Goal: Task Accomplishment & Management: Complete application form

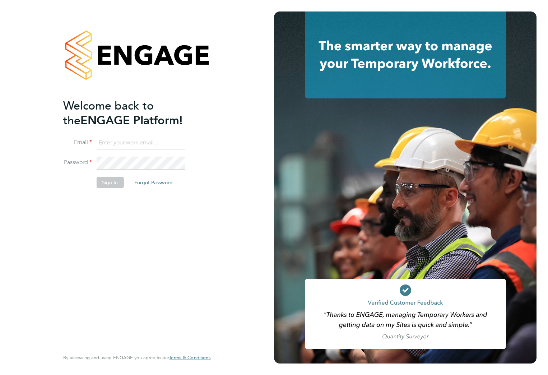
type input "daniel.reilly@vistry.co.uk"
click at [106, 183] on button "Sign In" at bounding box center [109, 182] width 27 height 11
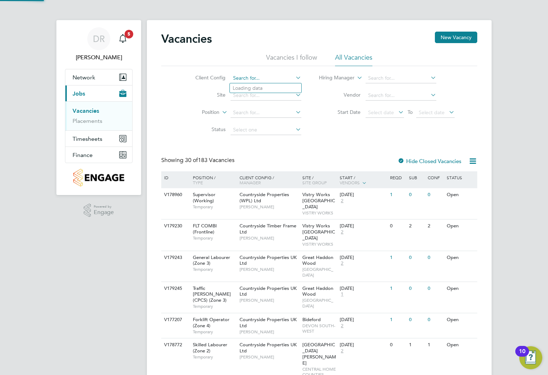
click at [272, 78] on input at bounding box center [266, 78] width 71 height 10
click at [271, 161] on li "Countryside Properties UK Ltd" at bounding box center [322, 166] width 184 height 10
type input "Countryside Properties UK Ltd"
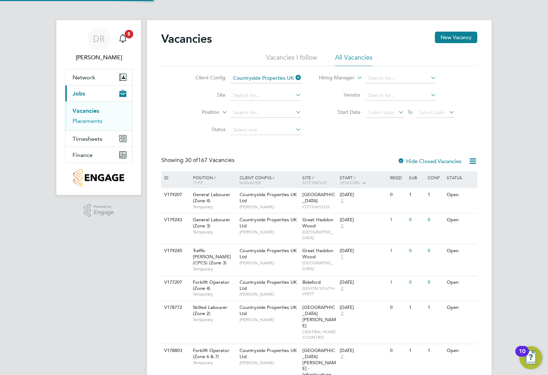
click at [86, 120] on link "Placements" at bounding box center [88, 120] width 30 height 7
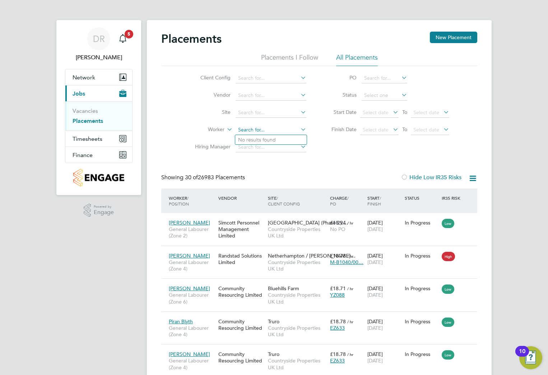
click at [267, 128] on input at bounding box center [271, 130] width 71 height 10
type input "[PERSON_NAME]"
click at [268, 114] on input at bounding box center [271, 113] width 71 height 10
click at [331, 140] on div "Client Config Vendor Site Worker Hiring Manager PO Status Start Date Select dat…" at bounding box center [319, 111] width 316 height 90
click at [284, 123] on li "Worker" at bounding box center [247, 129] width 135 height 17
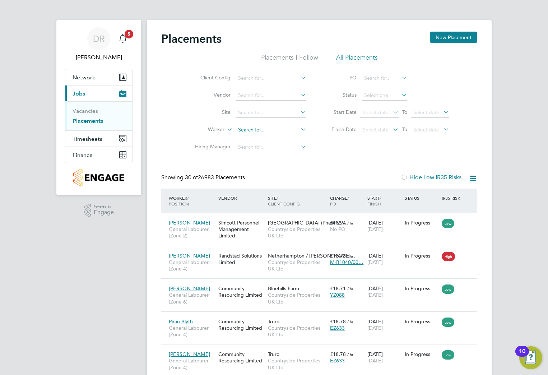
click at [277, 130] on input at bounding box center [271, 130] width 71 height 10
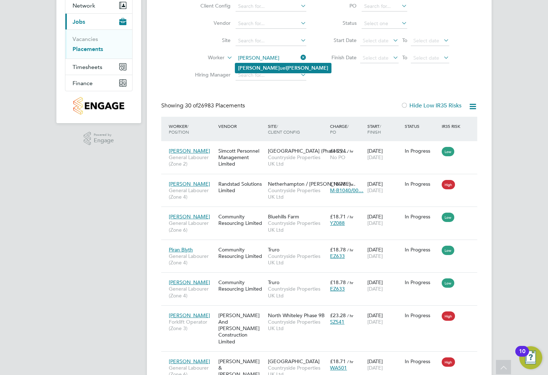
click at [275, 69] on li "Sam uel Randall" at bounding box center [283, 68] width 96 height 10
type input "[PERSON_NAME]"
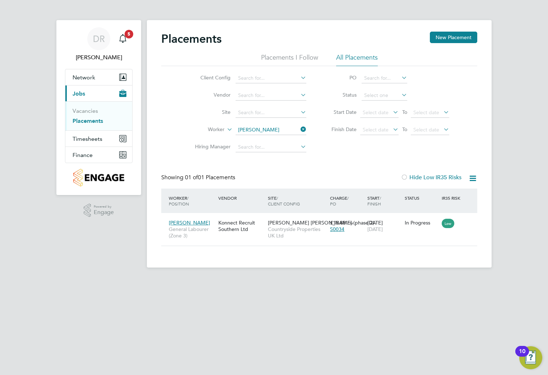
drag, startPoint x: 304, startPoint y: 132, endPoint x: 291, endPoint y: 124, distance: 15.0
click at [299, 132] on icon at bounding box center [299, 129] width 0 height 10
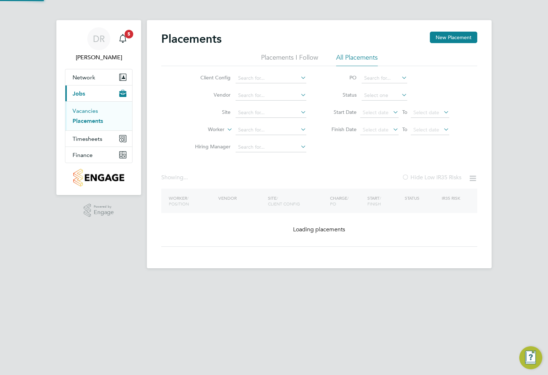
click at [73, 110] on link "Vacancies" at bounding box center [86, 110] width 26 height 7
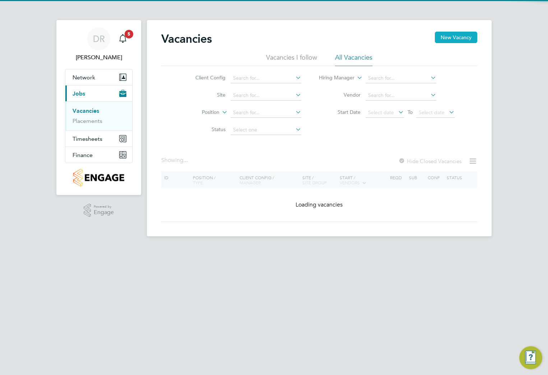
click at [441, 37] on button "New Vacancy" at bounding box center [456, 37] width 42 height 11
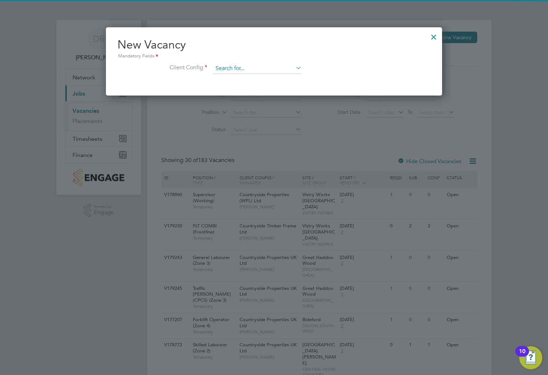
click at [266, 69] on input at bounding box center [257, 68] width 89 height 11
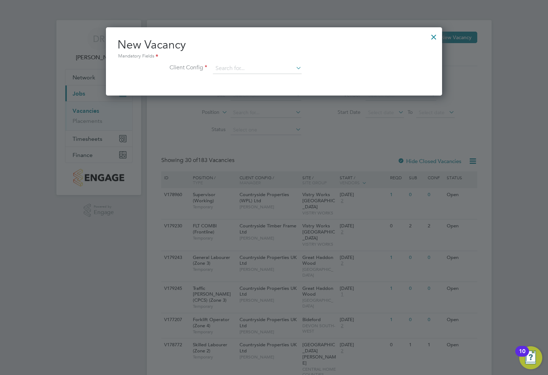
click at [250, 153] on li "Countryside Properties UK Ltd" at bounding box center [305, 157] width 184 height 10
type input "Countryside Properties UK Ltd"
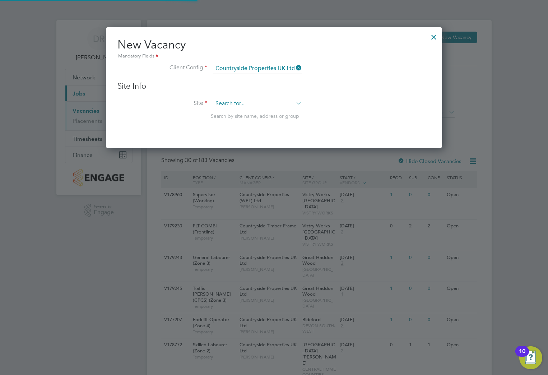
click at [258, 100] on input at bounding box center [257, 103] width 89 height 11
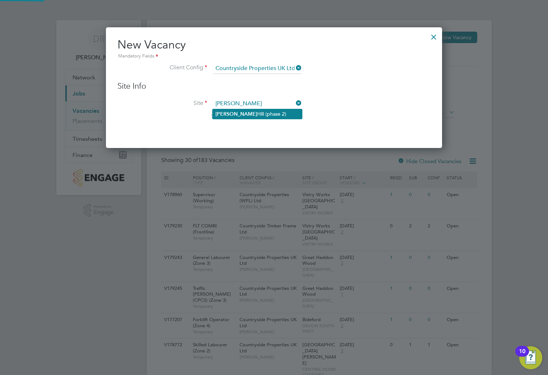
click at [272, 113] on li "Burgess Hill (phase 2)" at bounding box center [257, 114] width 89 height 10
type input "[PERSON_NAME] [PERSON_NAME] (phase 2)"
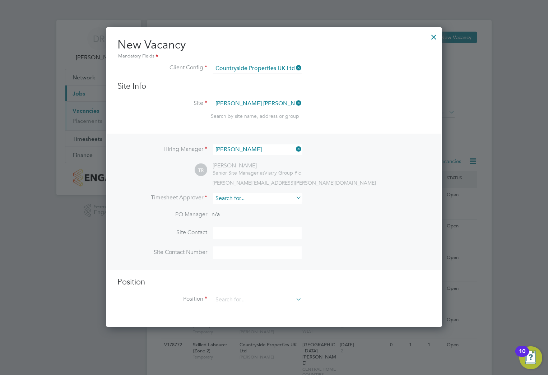
click at [248, 198] on input at bounding box center [257, 198] width 89 height 10
click at [238, 257] on li "Adam Large" at bounding box center [261, 258] width 97 height 10
type input "Adam Large"
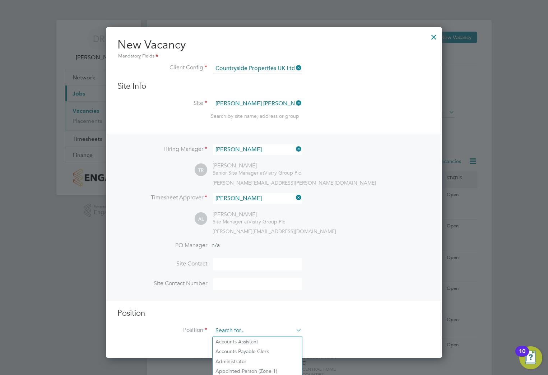
click at [248, 333] on input at bounding box center [257, 331] width 89 height 11
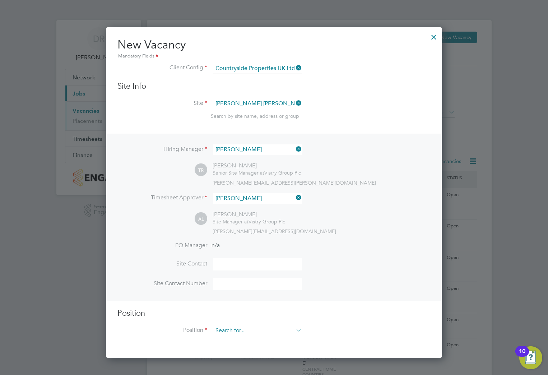
click at [240, 328] on input at bounding box center [257, 331] width 89 height 11
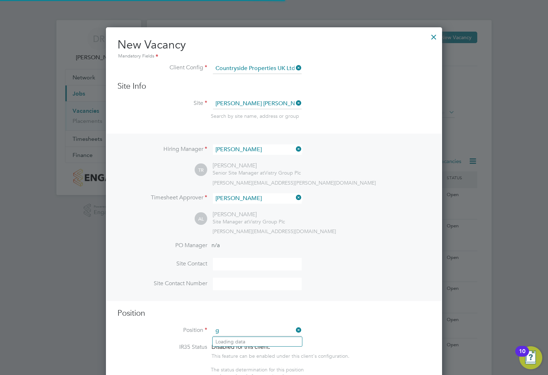
scroll to position [1036, 337]
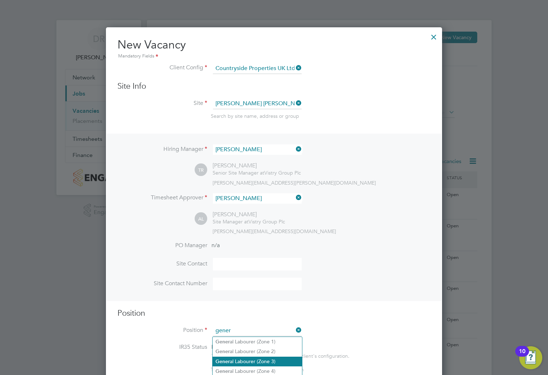
click at [238, 361] on li "Gener al Labourer (Zone 3)" at bounding box center [257, 362] width 89 height 10
type input "General Labourer (Zone 3)"
type textarea "- General labouring duties - Supporting the trades on site - Moving materials a…"
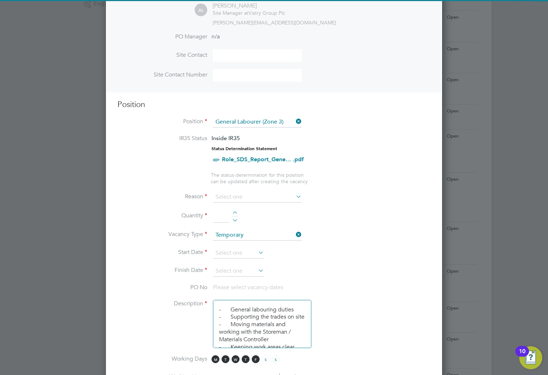
scroll to position [216, 0]
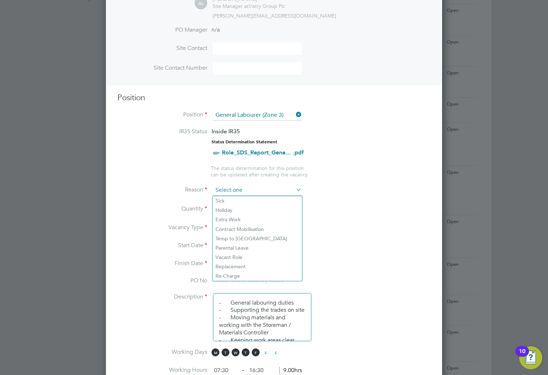
click at [261, 190] on input at bounding box center [257, 190] width 89 height 11
click at [236, 269] on li "Replacement" at bounding box center [257, 266] width 89 height 9
type input "Replacement"
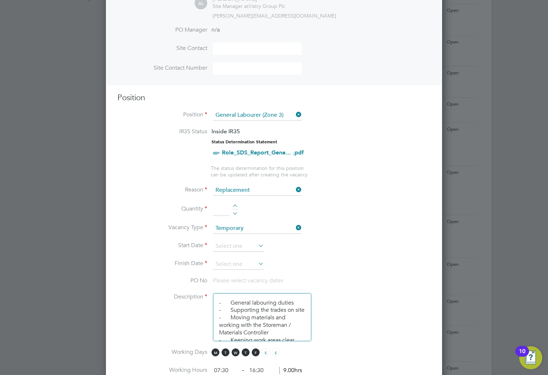
click at [233, 207] on div at bounding box center [235, 206] width 6 height 5
type input "1"
click at [241, 247] on input at bounding box center [238, 246] width 51 height 11
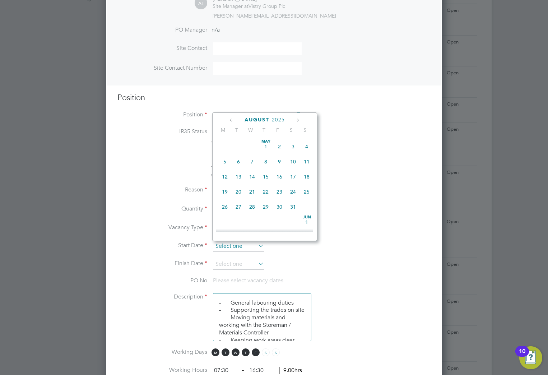
scroll to position [280, 0]
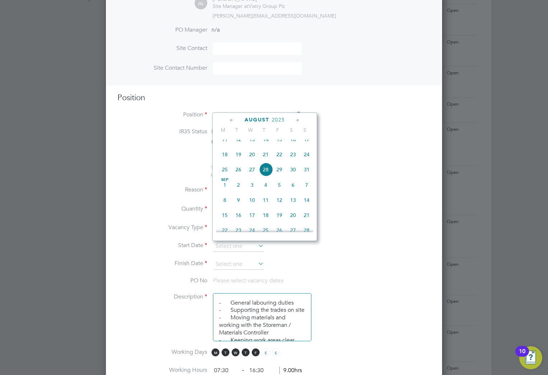
click at [250, 176] on span "27" at bounding box center [252, 170] width 14 height 14
type input "[DATE]"
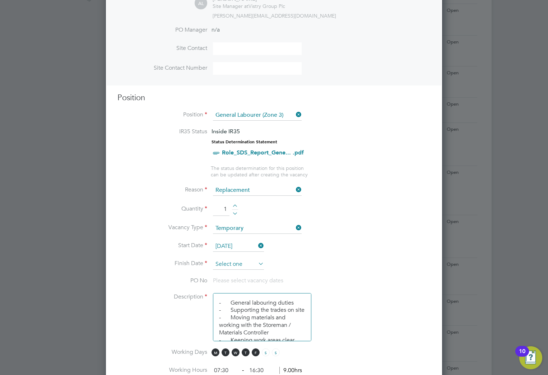
click at [238, 266] on input at bounding box center [238, 264] width 51 height 11
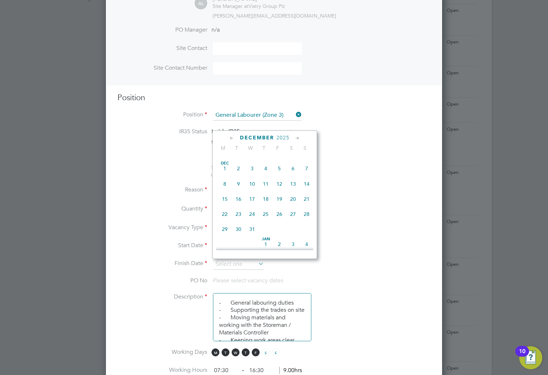
scroll to position [544, 0]
click at [251, 234] on span "31" at bounding box center [252, 227] width 14 height 14
type input "31 Dec 2025"
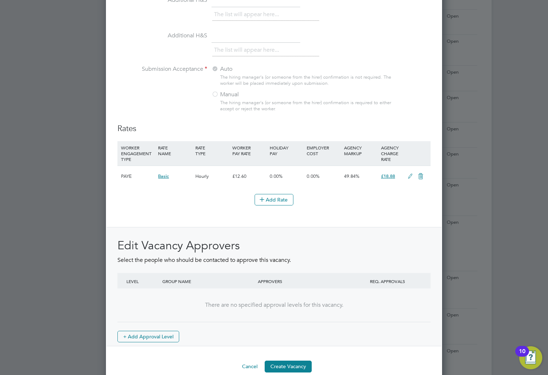
scroll to position [740, 0]
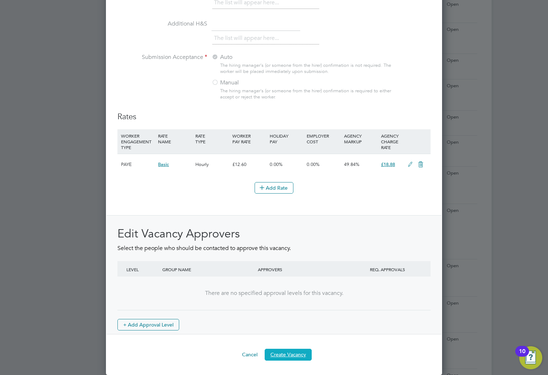
click at [283, 351] on button "Create Vacancy" at bounding box center [288, 354] width 47 height 11
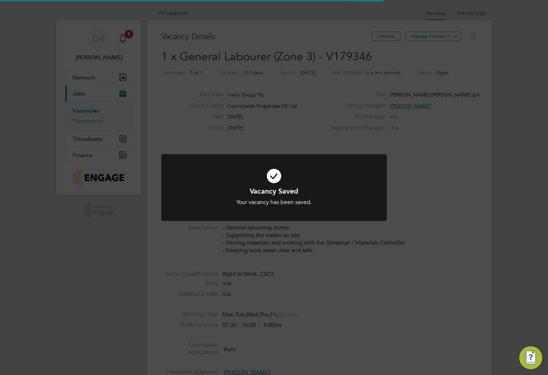
scroll to position [21, 50]
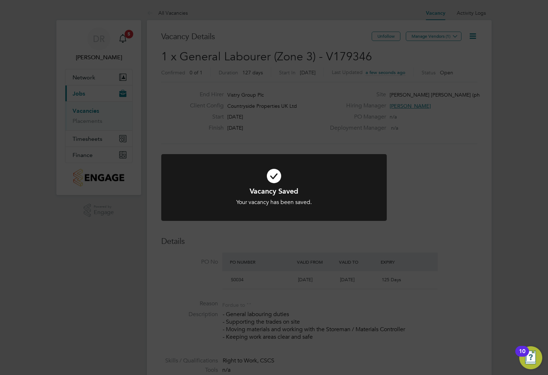
click at [432, 34] on div "Vacancy Saved Your vacancy has been saved. Cancel Okay" at bounding box center [274, 187] width 548 height 375
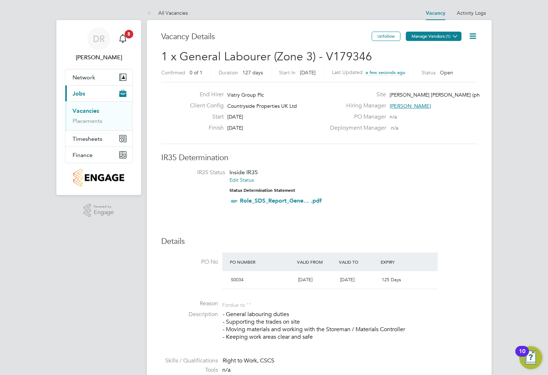
click at [441, 37] on button "Manage Vendors (1)" at bounding box center [434, 36] width 56 height 9
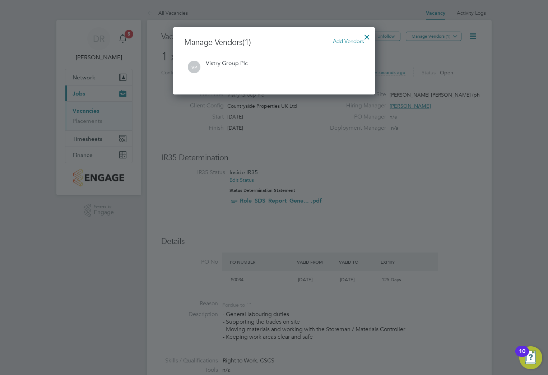
click at [353, 42] on span "Add Vendors" at bounding box center [348, 41] width 31 height 7
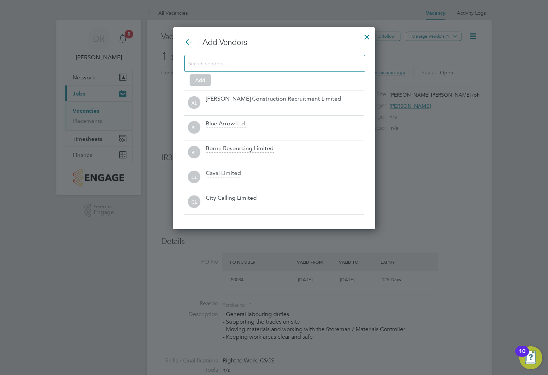
click at [282, 61] on input at bounding box center [269, 63] width 162 height 9
type input "o"
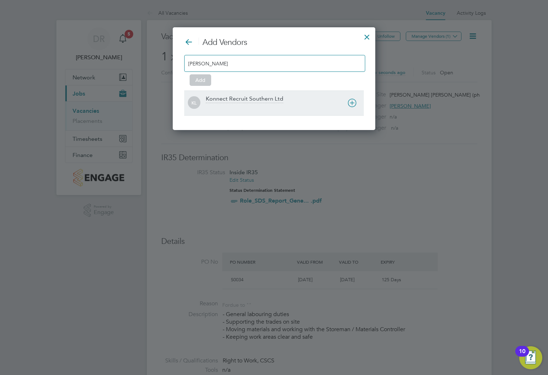
type input "konn"
click at [250, 97] on div "Konnect Recruit Southern Ltd" at bounding box center [245, 99] width 78 height 8
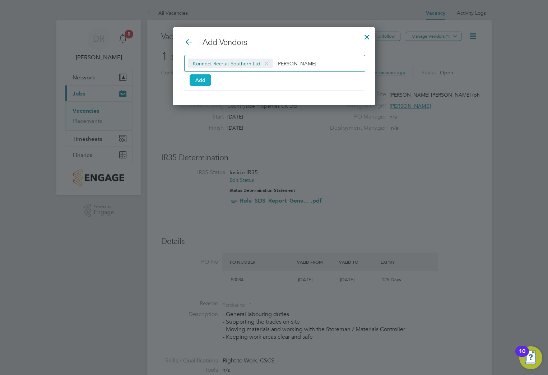
click at [208, 82] on button "Add" at bounding box center [201, 79] width 22 height 11
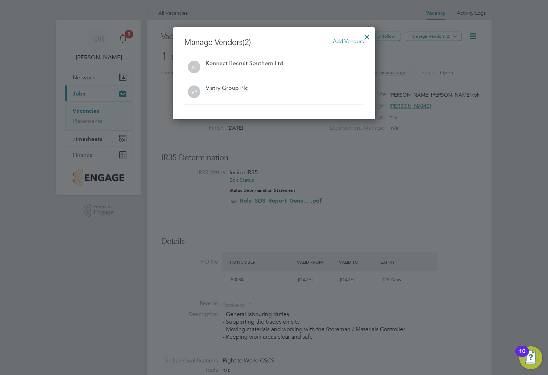
click at [367, 36] on div at bounding box center [367, 35] width 13 height 13
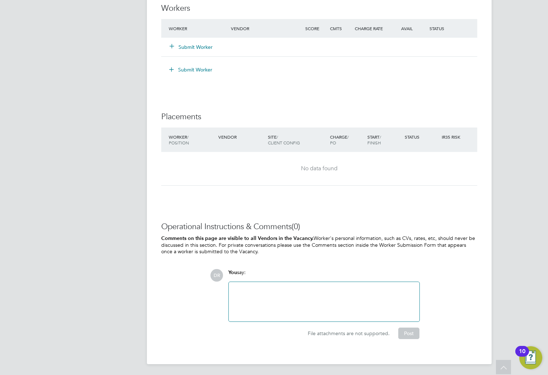
click at [276, 294] on div at bounding box center [324, 301] width 182 height 31
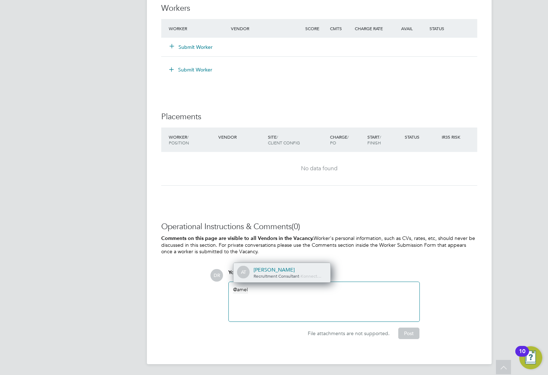
click at [273, 277] on span "Recruitment Consultant" at bounding box center [277, 276] width 46 height 6
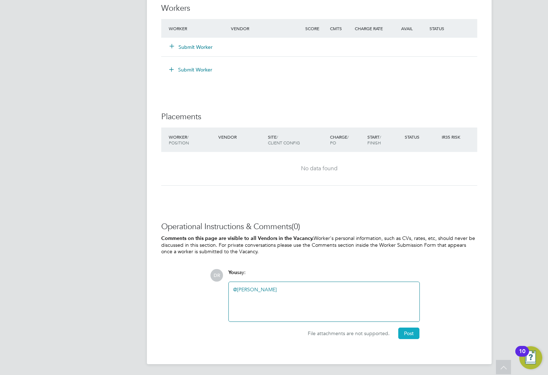
click at [410, 334] on button "Post" at bounding box center [408, 333] width 21 height 11
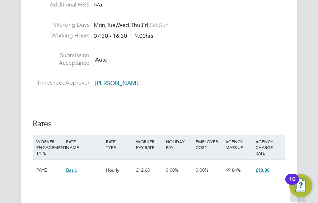
scroll to position [21, 40]
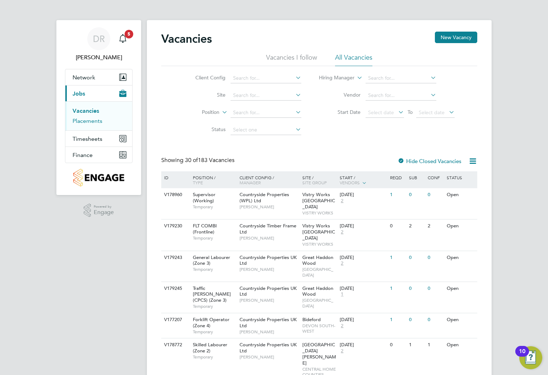
click at [100, 119] on link "Placements" at bounding box center [88, 120] width 30 height 7
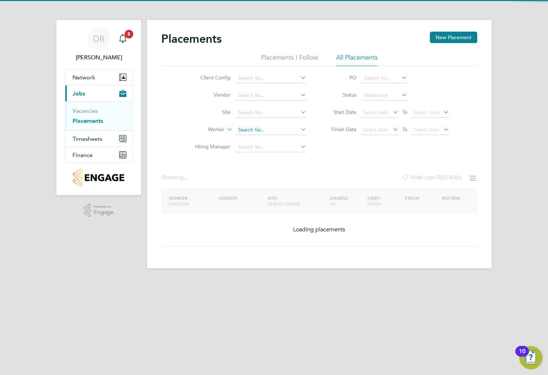
click at [262, 130] on input at bounding box center [271, 130] width 71 height 10
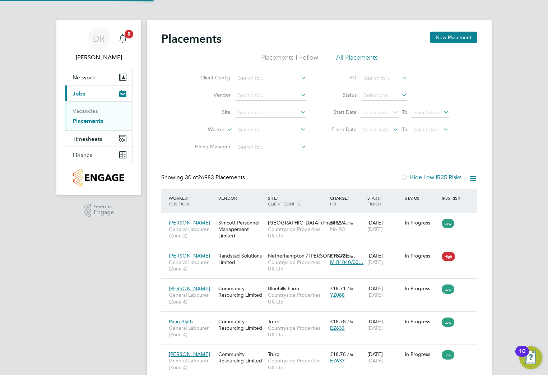
click at [263, 118] on li "Site" at bounding box center [247, 112] width 135 height 17
click at [264, 114] on input at bounding box center [271, 113] width 71 height 10
click at [217, 131] on label "Worker" at bounding box center [203, 129] width 41 height 7
click at [268, 132] on input at bounding box center [271, 130] width 71 height 10
click at [287, 139] on b "[PERSON_NAME]" at bounding box center [308, 140] width 42 height 6
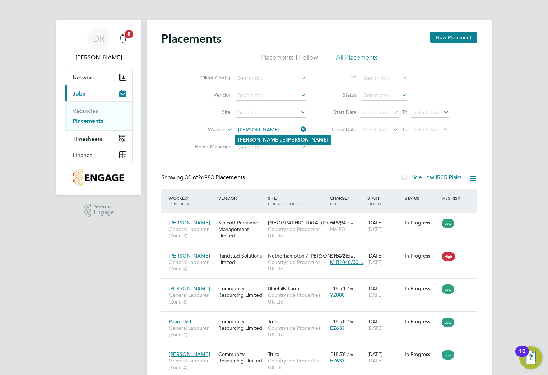
type input "[PERSON_NAME]"
